Goal: Register for event/course

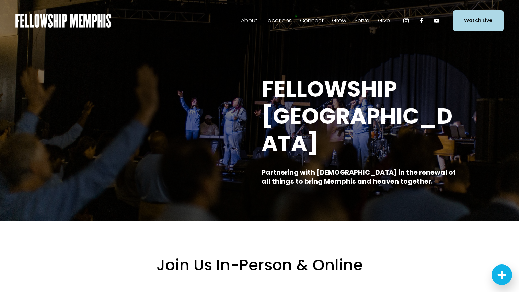
click at [0, 0] on span "Events" at bounding box center [0, 0] width 0 height 0
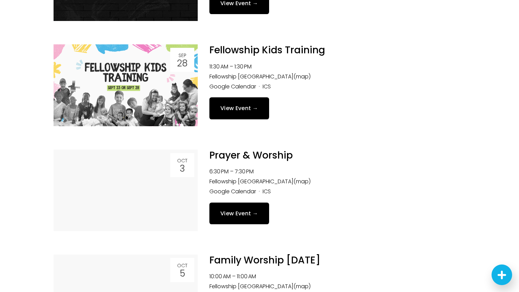
scroll to position [401, 0]
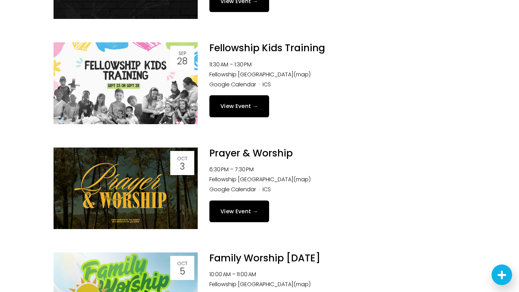
click at [242, 212] on link "View Event →" at bounding box center [240, 211] width 60 height 22
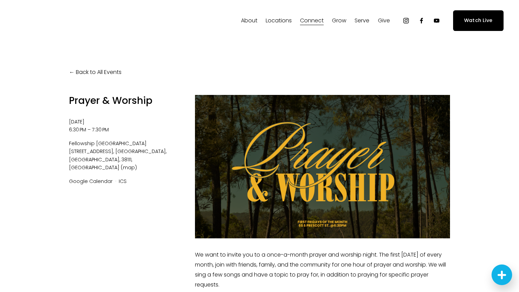
click at [73, 72] on link "Back to All Events" at bounding box center [95, 72] width 53 height 10
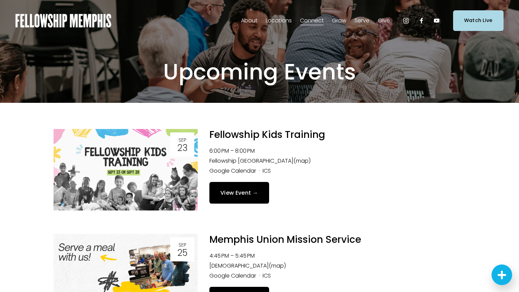
click at [234, 191] on link "View Event →" at bounding box center [240, 193] width 60 height 22
